Goal: Find contact information

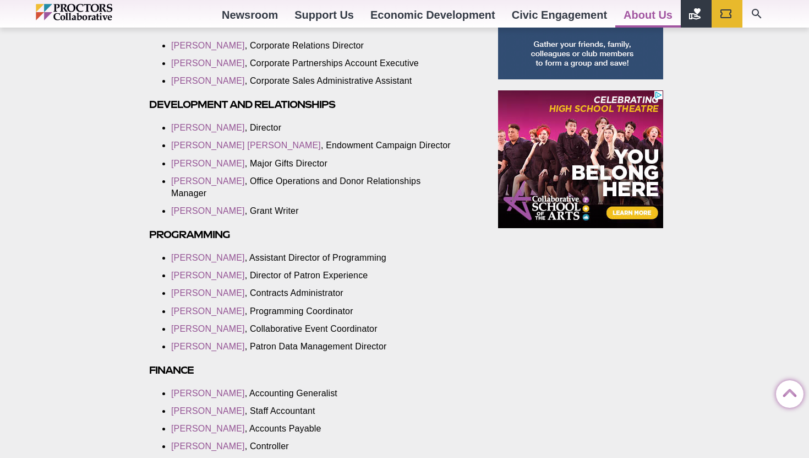
scroll to position [806, 0]
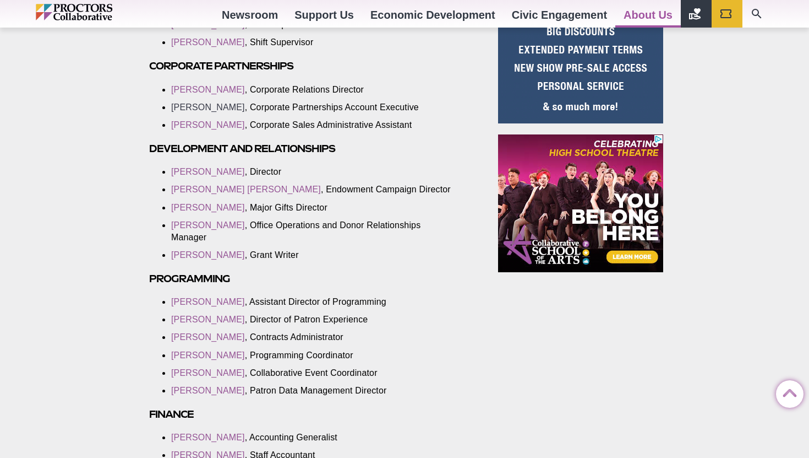
click at [184, 112] on link "[PERSON_NAME]" at bounding box center [208, 106] width 74 height 9
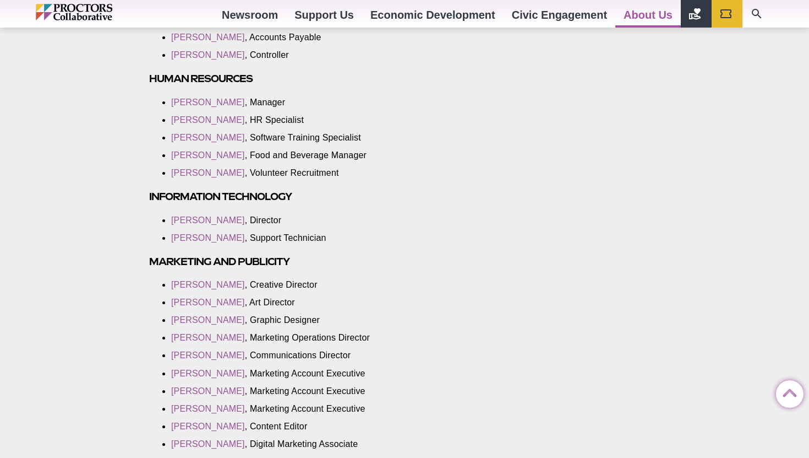
scroll to position [1321, 0]
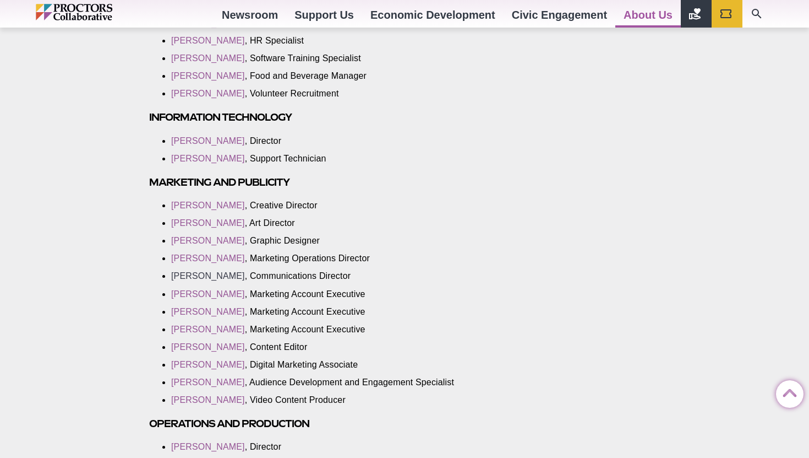
click at [187, 275] on link "Jessica Sims" at bounding box center [208, 275] width 74 height 9
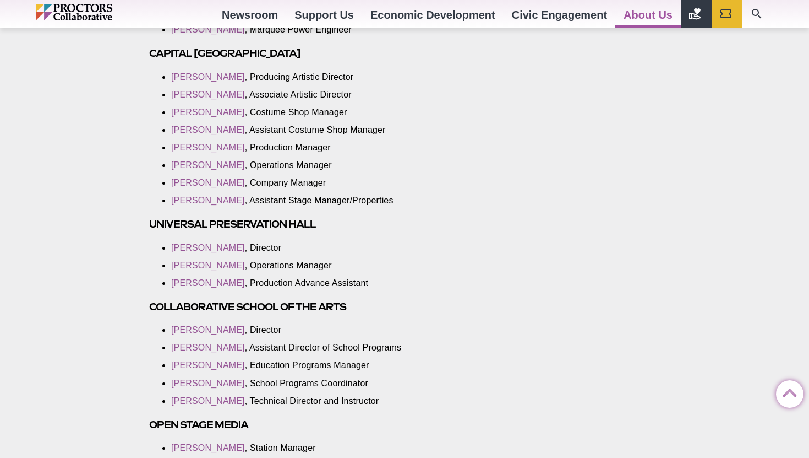
scroll to position [2126, 0]
